Goal: Communication & Community: Share content

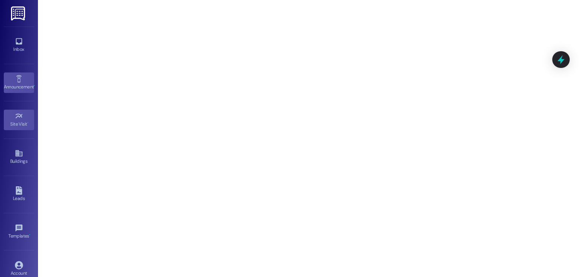
click at [22, 84] on div "Announcement •" at bounding box center [19, 87] width 38 height 8
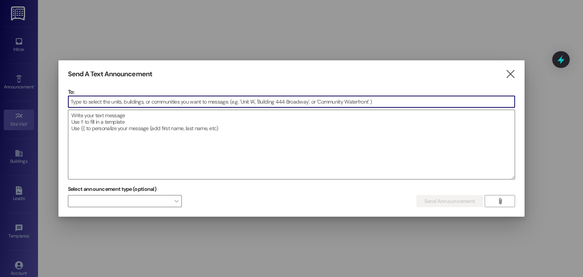
click at [93, 98] on input at bounding box center [291, 101] width 446 height 11
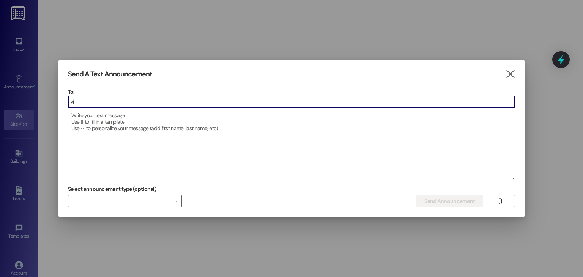
type input "v"
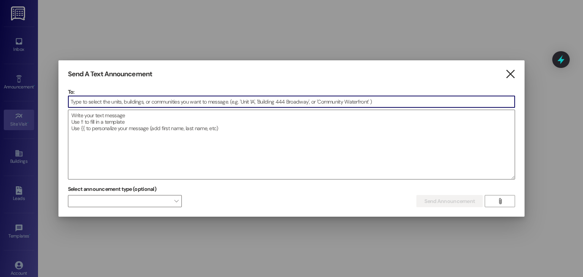
click at [507, 76] on icon "" at bounding box center [510, 74] width 10 height 8
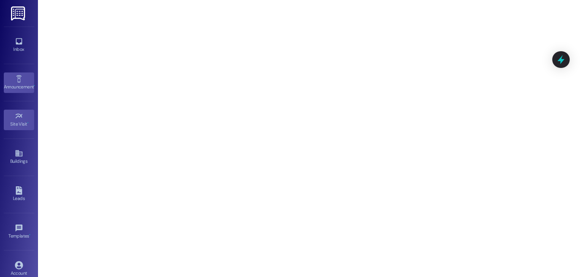
click at [11, 91] on link "Announcement •" at bounding box center [19, 82] width 30 height 20
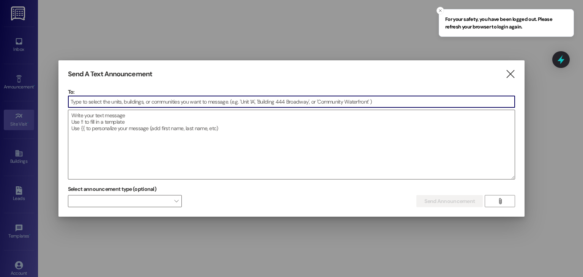
click at [117, 104] on input at bounding box center [291, 101] width 446 height 11
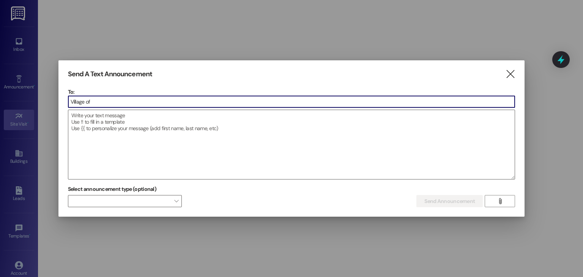
type input "Village of"
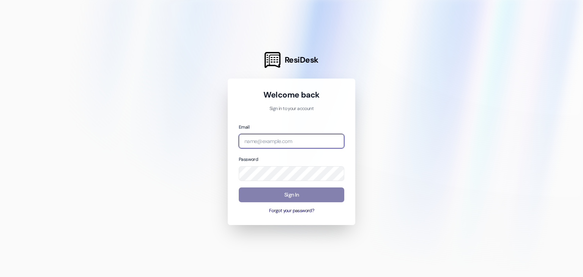
type input "[EMAIL_ADDRESS][DOMAIN_NAME]"
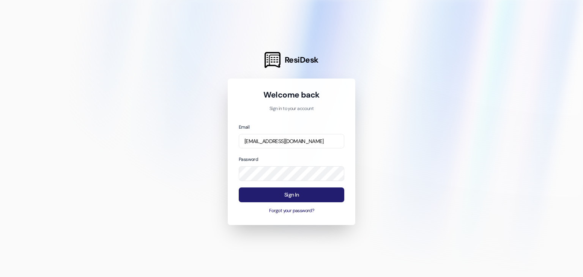
click at [247, 197] on button "Sign In" at bounding box center [291, 194] width 105 height 15
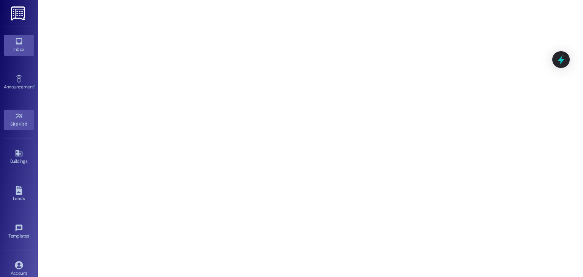
click at [24, 54] on link "Inbox" at bounding box center [19, 45] width 30 height 20
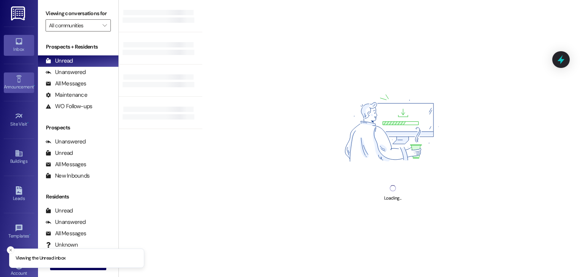
click at [16, 81] on icon at bounding box center [19, 79] width 8 height 8
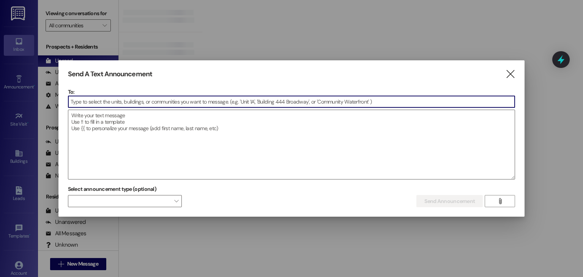
click at [179, 102] on input at bounding box center [291, 101] width 446 height 11
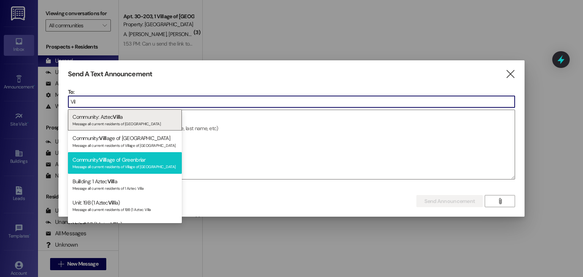
type input "Vil"
click at [134, 160] on div "Community: Vill age of Greenbriar Message all current residents of Village of […" at bounding box center [125, 163] width 114 height 22
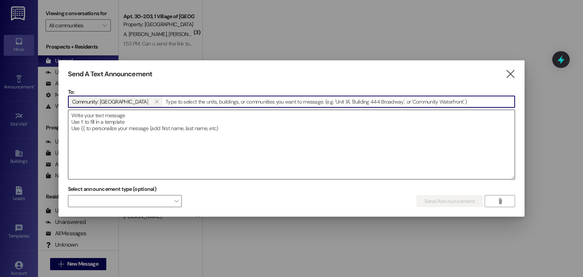
click at [223, 156] on textarea at bounding box center [291, 144] width 446 height 69
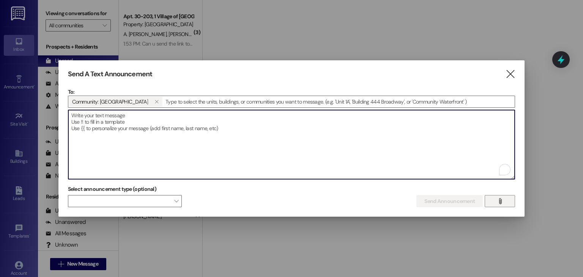
click at [513, 198] on button "" at bounding box center [499, 201] width 30 height 12
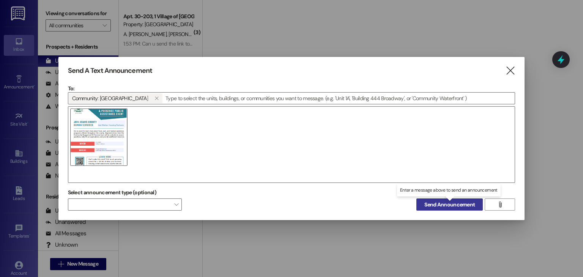
click at [443, 205] on span "Send Announcement" at bounding box center [449, 205] width 50 height 8
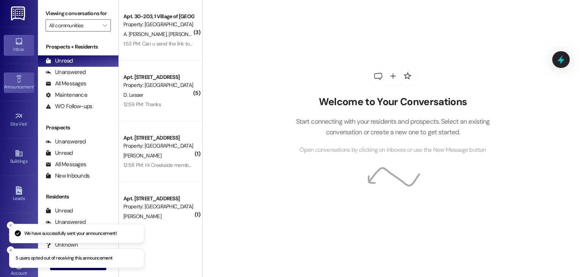
click at [15, 77] on icon at bounding box center [19, 79] width 8 height 8
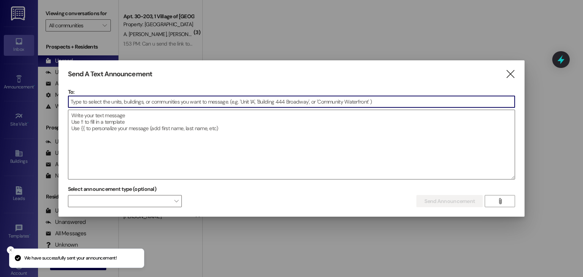
click at [173, 102] on input at bounding box center [291, 101] width 446 height 11
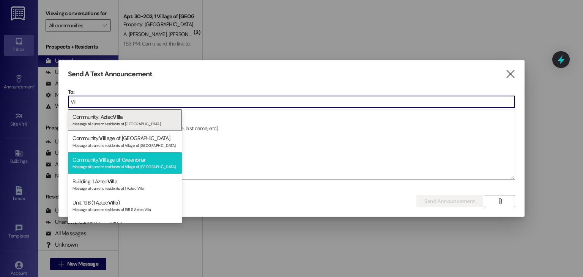
type input "Vil"
click at [141, 157] on div "Community: Vill age of Greenbriar Message all current residents of Village of G…" at bounding box center [125, 163] width 114 height 22
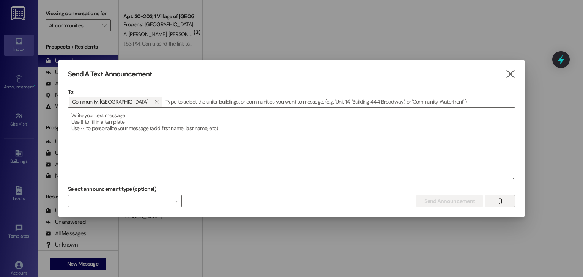
click at [507, 203] on button "" at bounding box center [499, 201] width 30 height 12
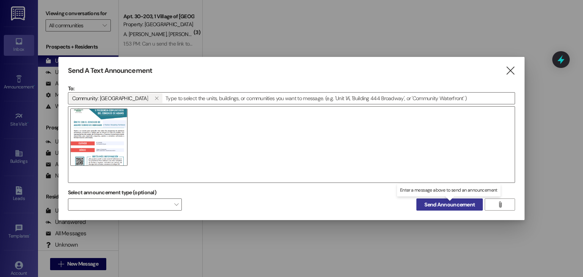
click at [444, 204] on span "Send Announcement" at bounding box center [449, 205] width 50 height 8
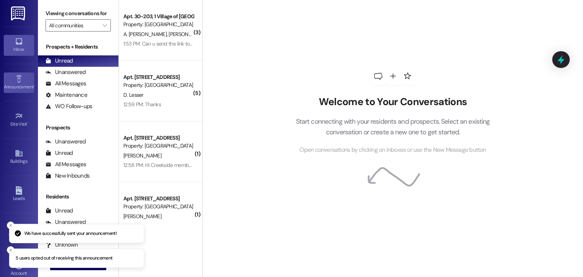
click at [28, 85] on div "Announcement •" at bounding box center [19, 87] width 38 height 8
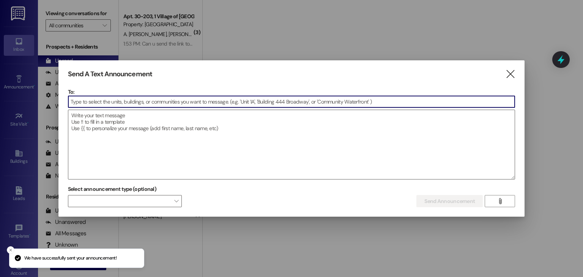
click at [134, 102] on input at bounding box center [291, 101] width 446 height 11
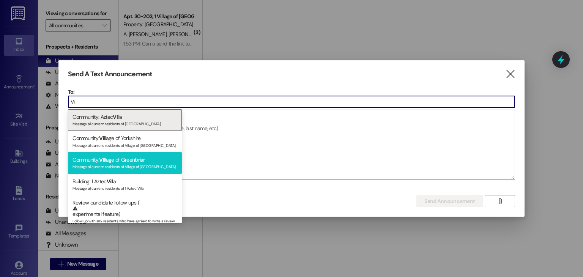
type input "Vi"
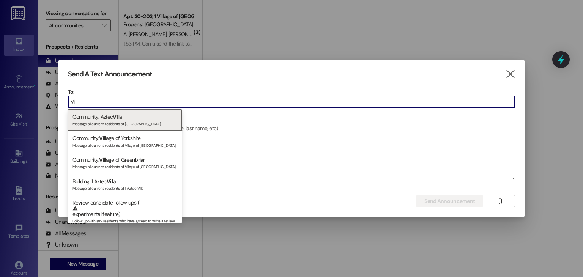
click at [142, 166] on div "Message all current residents of Village of Greenbriar" at bounding box center [124, 166] width 105 height 6
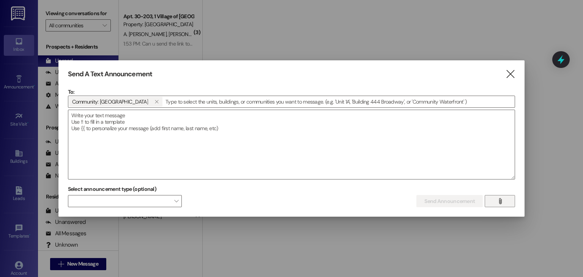
click at [508, 203] on button "" at bounding box center [499, 201] width 30 height 12
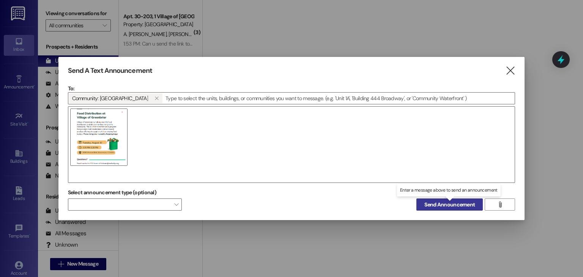
click at [446, 207] on span "Send Announcement" at bounding box center [449, 205] width 50 height 8
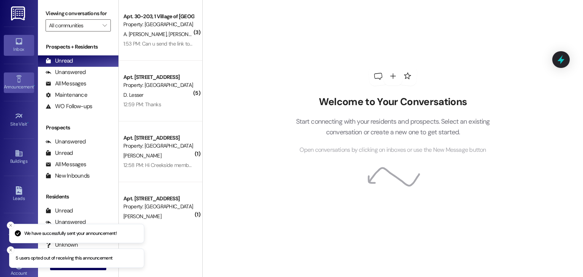
click at [10, 86] on div "Announcement •" at bounding box center [19, 87] width 38 height 8
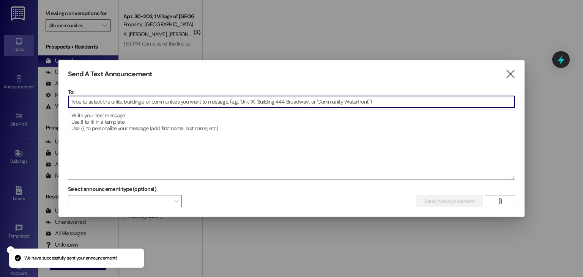
click at [75, 101] on input at bounding box center [291, 101] width 446 height 11
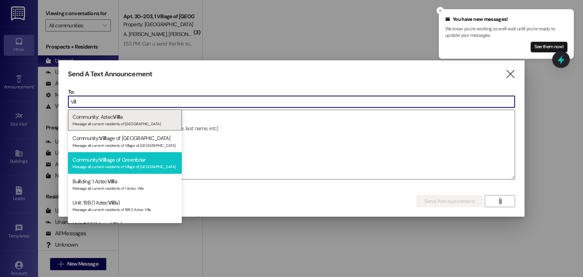
type input "Vill"
click at [103, 158] on span "Vill" at bounding box center [102, 159] width 7 height 7
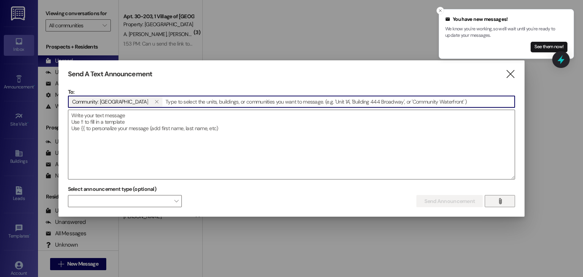
click at [497, 204] on span "" at bounding box center [499, 200] width 9 height 11
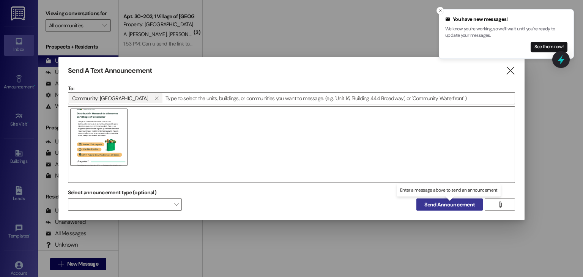
click at [459, 206] on span "Send Announcement" at bounding box center [449, 205] width 50 height 8
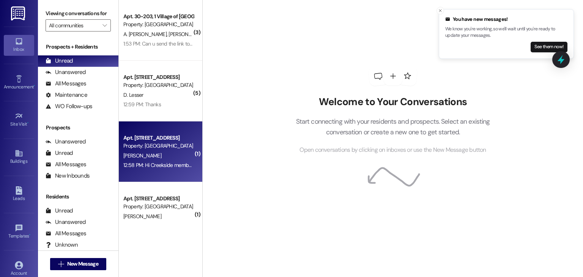
click at [149, 153] on div "V. Orozco" at bounding box center [159, 155] width 72 height 9
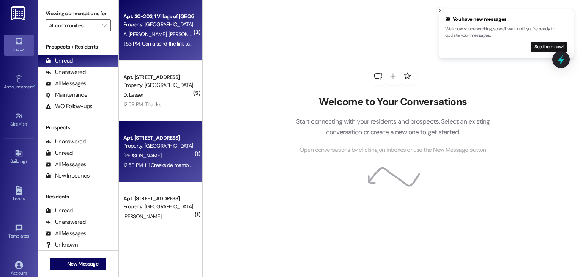
click at [164, 53] on div "Apt. 30-203, 1 Village of Yorkshire Property: Village of Yorkshire A. Medina Ri…" at bounding box center [160, 30] width 83 height 61
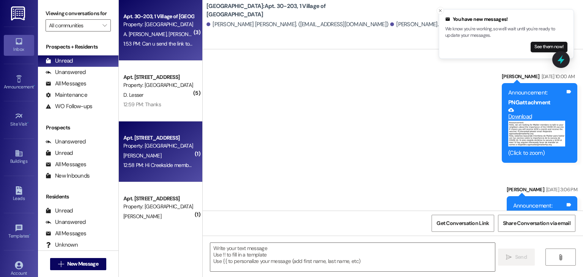
click at [152, 136] on div "Apt. 13, Creekside Place 14" at bounding box center [158, 138] width 70 height 8
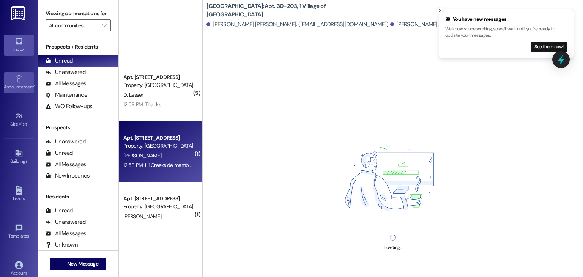
click at [15, 79] on icon at bounding box center [19, 79] width 8 height 8
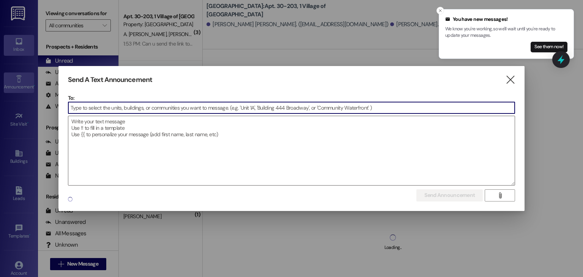
scroll to position [152, 0]
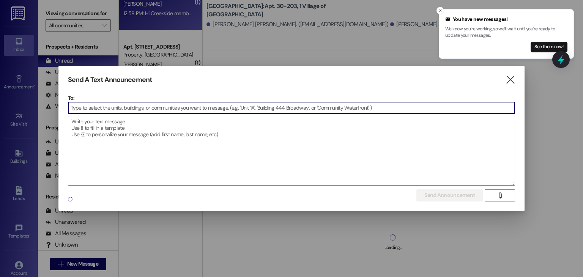
click at [141, 109] on input at bounding box center [291, 107] width 446 height 11
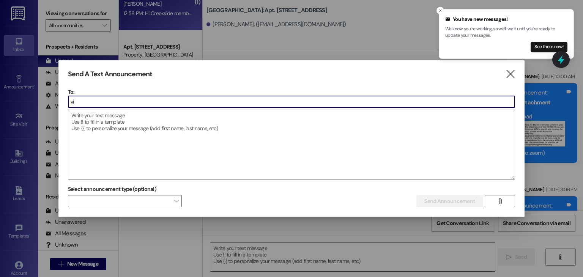
scroll to position [27985, 0]
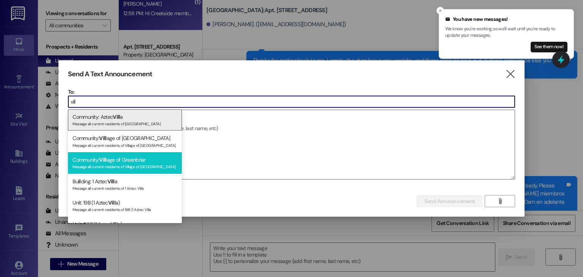
type input "vill"
click at [137, 157] on div "Community: Vill age of Greenbriar Message all current residents of Village of G…" at bounding box center [125, 163] width 114 height 22
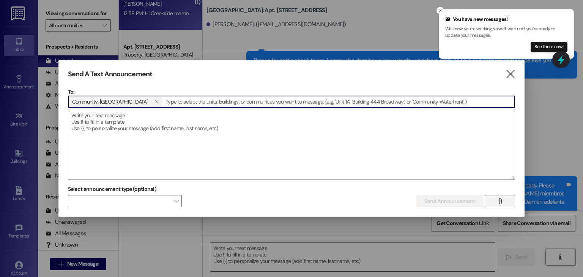
click at [499, 202] on icon "" at bounding box center [500, 201] width 6 height 6
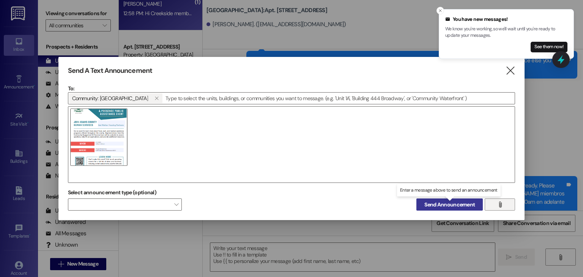
click at [457, 205] on span "Send Announcement" at bounding box center [449, 205] width 50 height 8
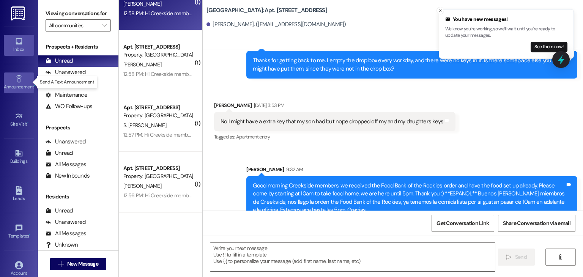
click at [15, 84] on div "Announcement •" at bounding box center [19, 87] width 38 height 8
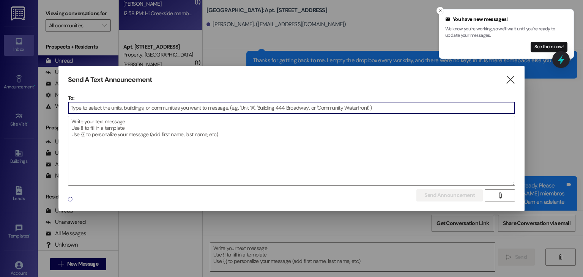
click at [177, 107] on input at bounding box center [291, 107] width 446 height 11
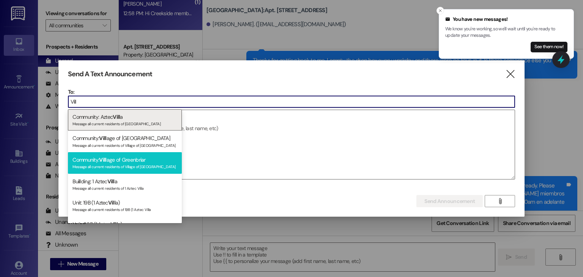
type input "Vill"
click at [143, 153] on div "Community: Vill age of Greenbriar Message all current residents of Village of G…" at bounding box center [125, 163] width 114 height 22
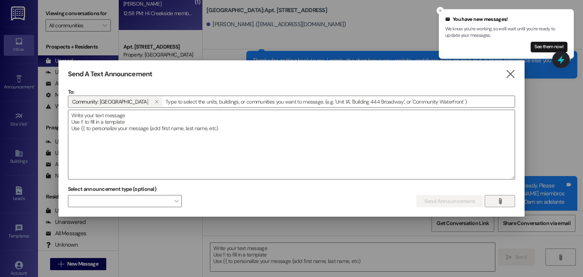
click at [505, 197] on button "" at bounding box center [499, 201] width 30 height 12
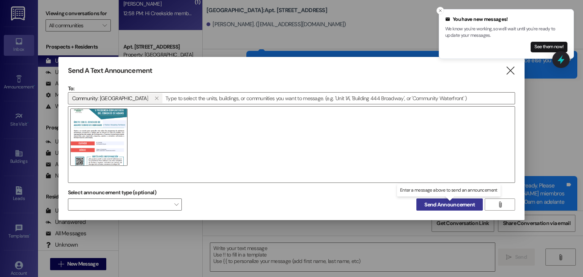
click at [439, 203] on span "Send Announcement" at bounding box center [449, 205] width 50 height 8
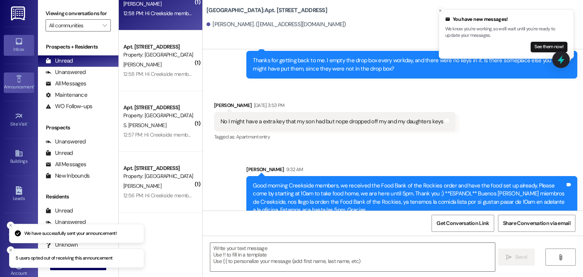
click at [10, 81] on link "Announcement •" at bounding box center [19, 82] width 30 height 20
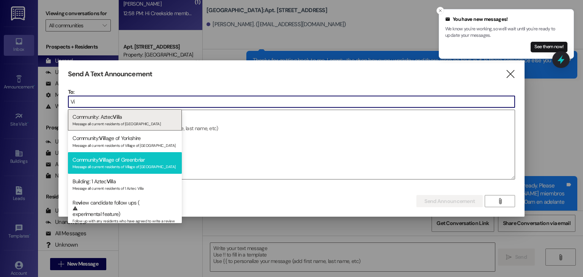
type input "Vi"
click at [141, 170] on div "Community: Vi llage of Greenbriar Message all current residents of Village of G…" at bounding box center [125, 163] width 114 height 22
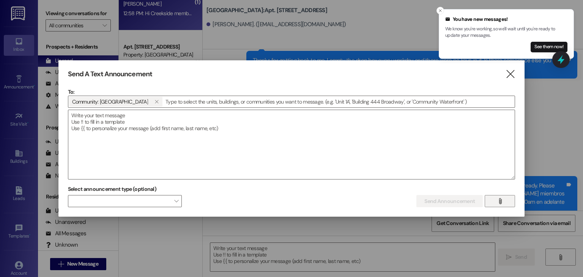
click at [502, 198] on icon "" at bounding box center [500, 201] width 6 height 6
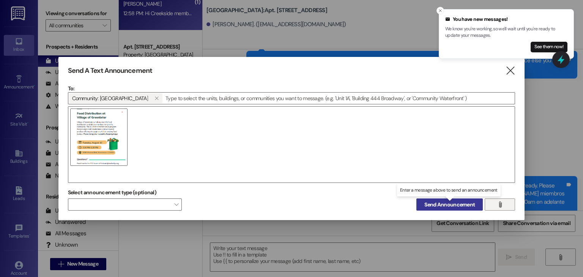
click at [457, 201] on span "Send Announcement" at bounding box center [449, 205] width 50 height 8
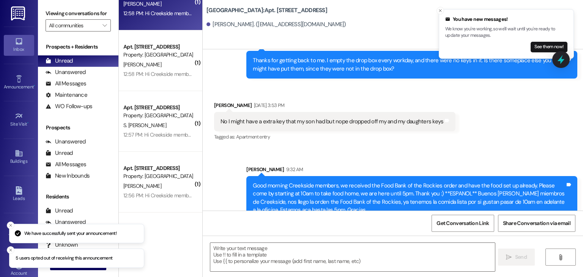
click at [18, 43] on icon at bounding box center [19, 41] width 8 height 8
click at [22, 51] on div "Inbox" at bounding box center [19, 50] width 38 height 8
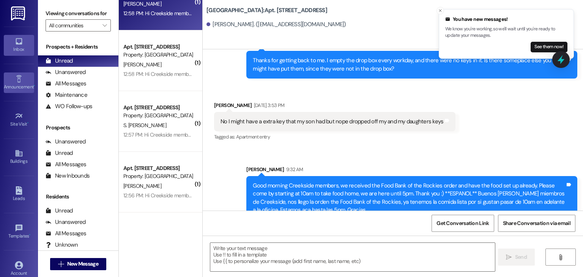
click at [9, 77] on link "Announcement •" at bounding box center [19, 82] width 30 height 20
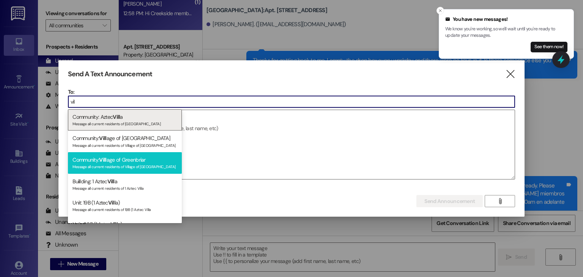
type input "vil"
click at [146, 157] on div "Community: Vill age of Greenbriar Message all current residents of Village of G…" at bounding box center [125, 163] width 114 height 22
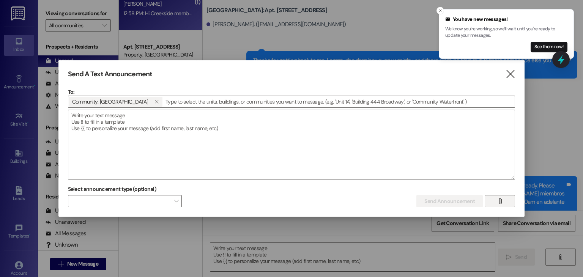
click at [497, 203] on icon "" at bounding box center [500, 201] width 6 height 6
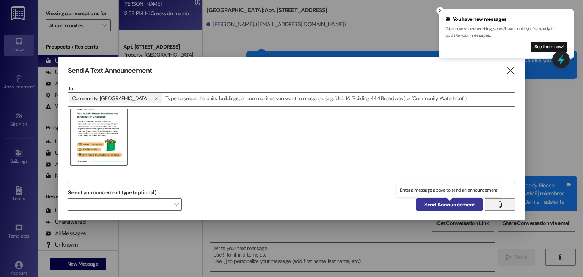
click at [462, 206] on span "Send Announcement" at bounding box center [449, 205] width 50 height 8
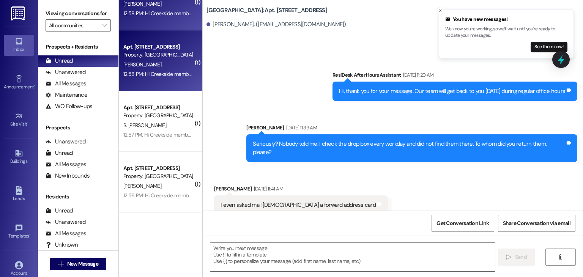
scroll to position [27719, 0]
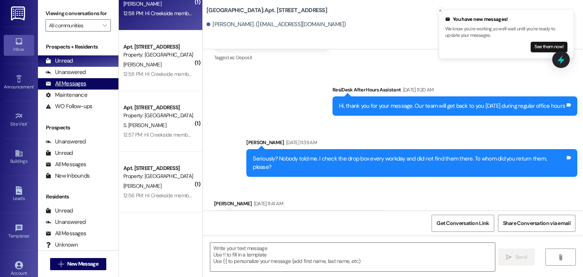
click at [80, 83] on div "All Messages" at bounding box center [66, 84] width 41 height 8
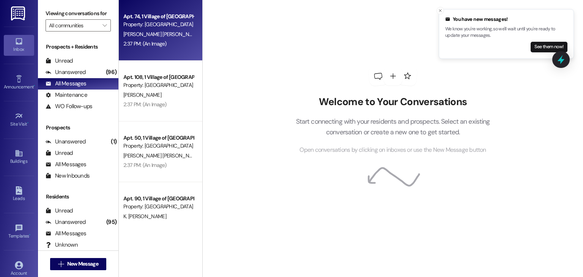
click at [152, 50] on div "Apt. 74, 1 Village of Greenbriar Property: Village of Greenbriar K. Rojas Vilch…" at bounding box center [160, 30] width 83 height 61
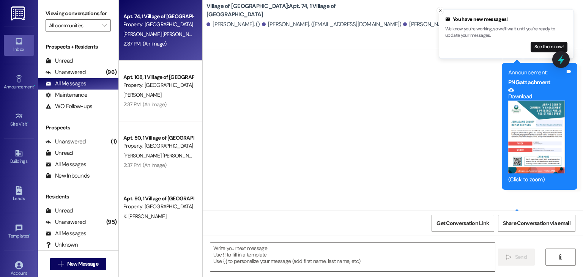
scroll to position [1164, 0]
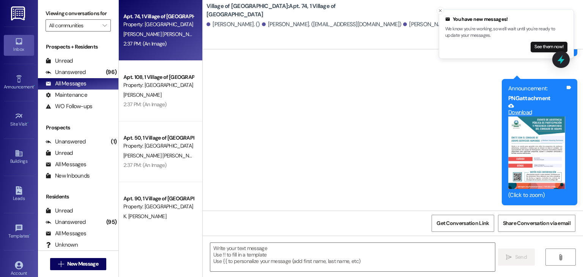
click at [531, 160] on button "Zoom image" at bounding box center [536, 152] width 57 height 72
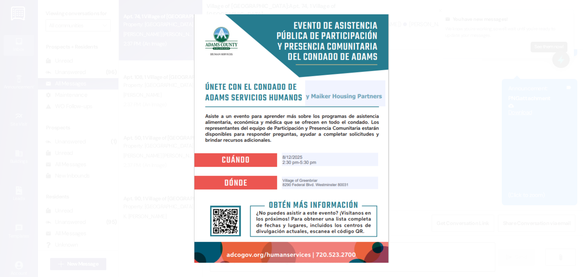
click at [522, 174] on button "Unzoom image" at bounding box center [291, 138] width 583 height 277
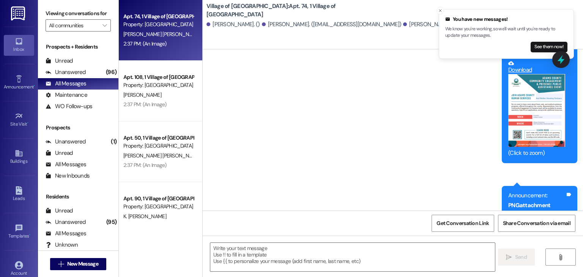
scroll to position [1050, 0]
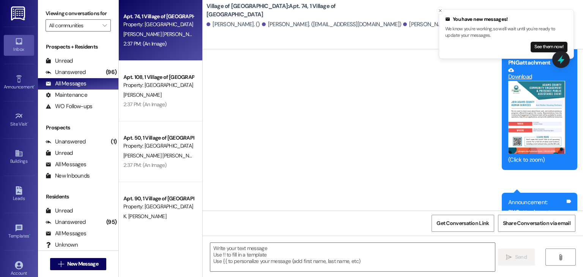
click at [527, 128] on button "Zoom image" at bounding box center [536, 117] width 57 height 73
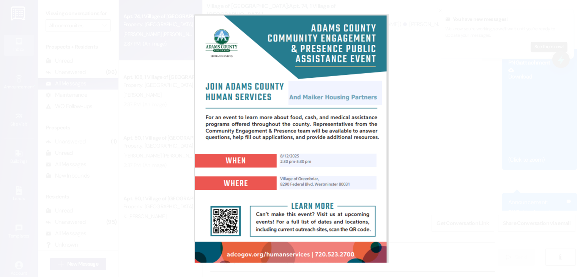
click at [499, 138] on button "Unzoom image" at bounding box center [291, 138] width 583 height 277
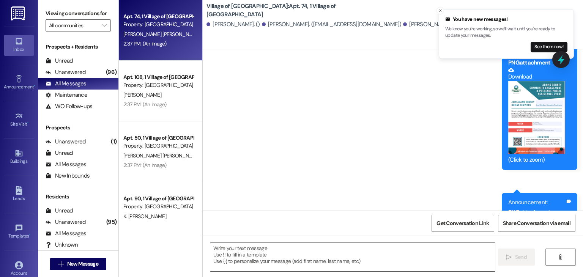
scroll to position [1333, 0]
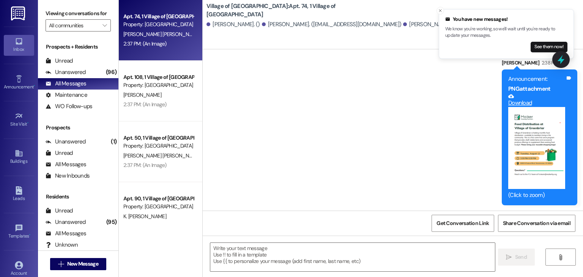
click at [537, 167] on button "Zoom image" at bounding box center [536, 148] width 57 height 82
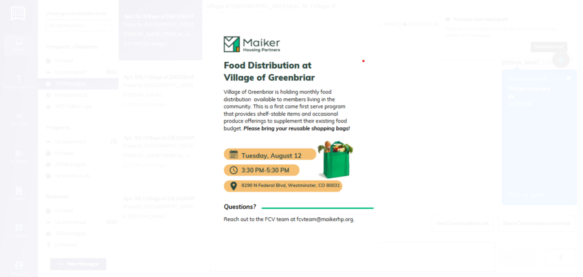
click at [522, 231] on button "Unzoom image" at bounding box center [291, 138] width 583 height 277
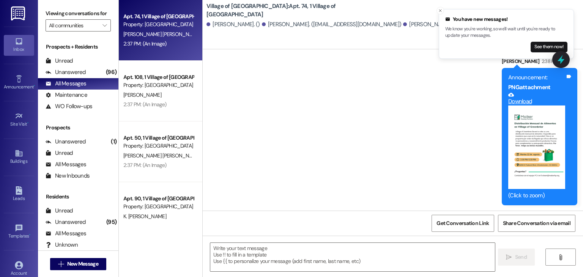
scroll to position [1664, 0]
